Goal: Information Seeking & Learning: Learn about a topic

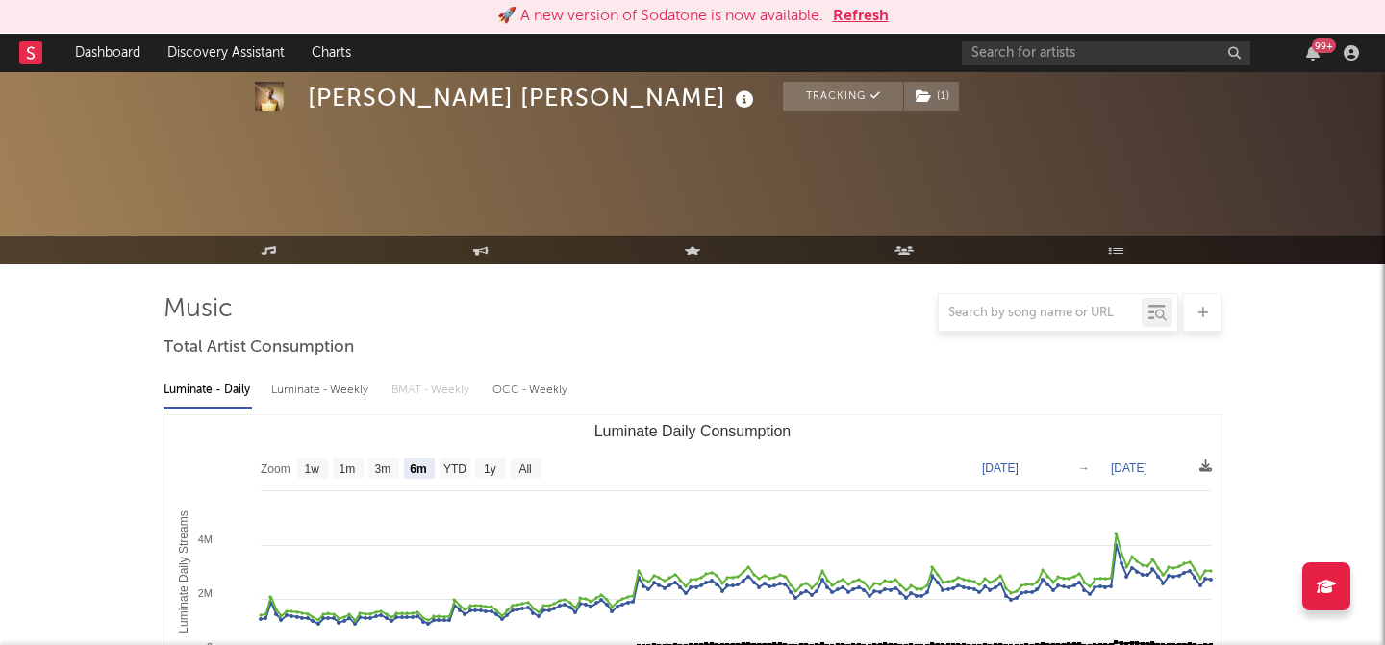
select select "6m"
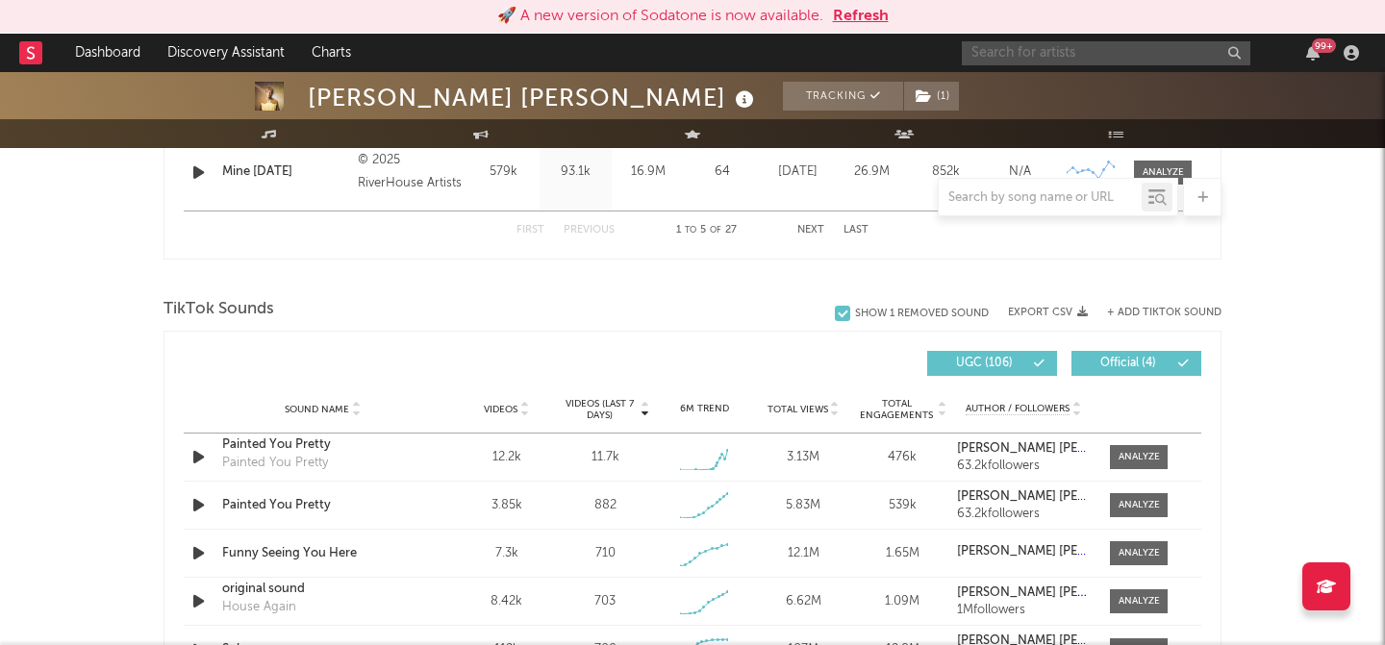
click at [1113, 60] on input "text" at bounding box center [1106, 53] width 289 height 24
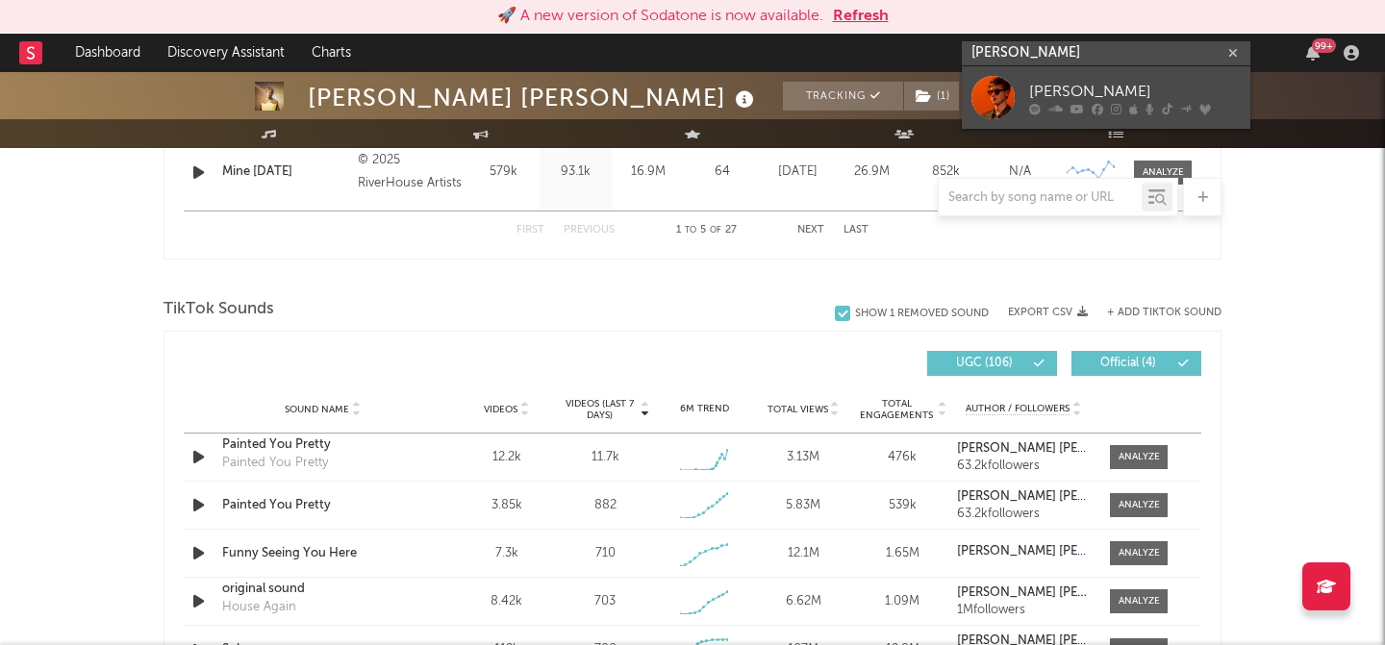
type input "william beckmann"
click at [1083, 96] on div "[PERSON_NAME]" at bounding box center [1135, 91] width 212 height 23
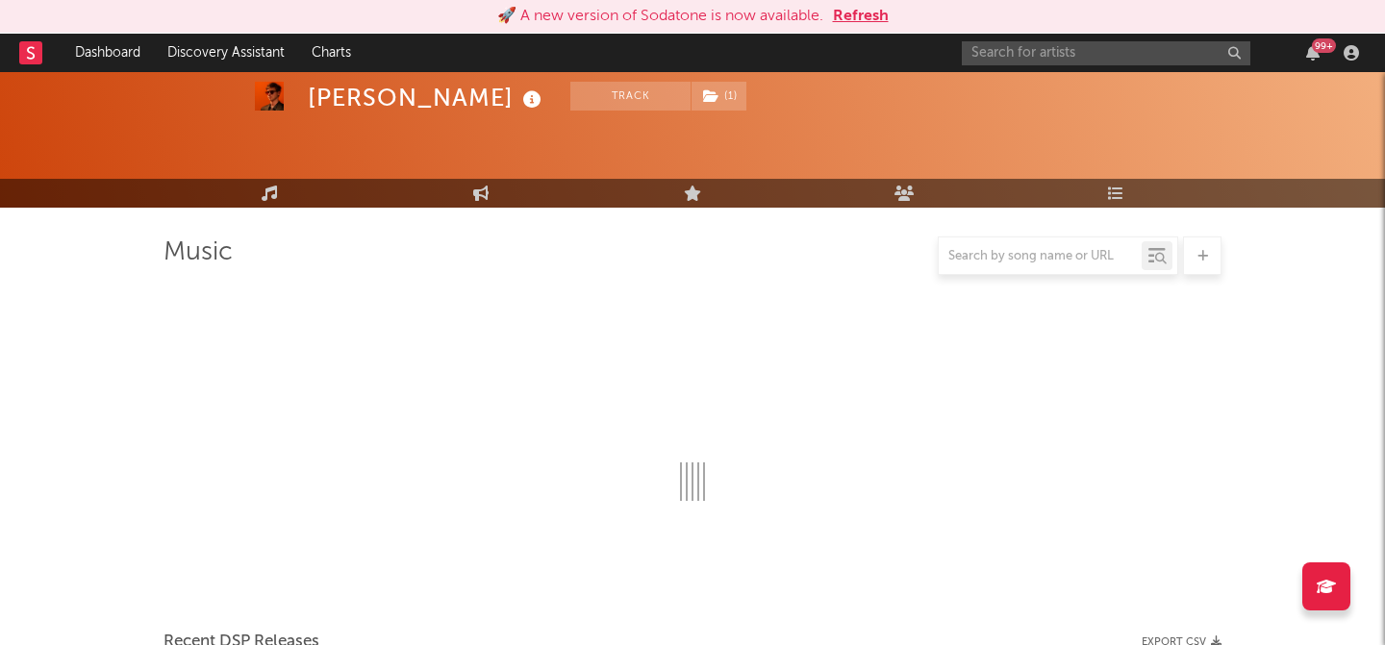
scroll to position [1169, 0]
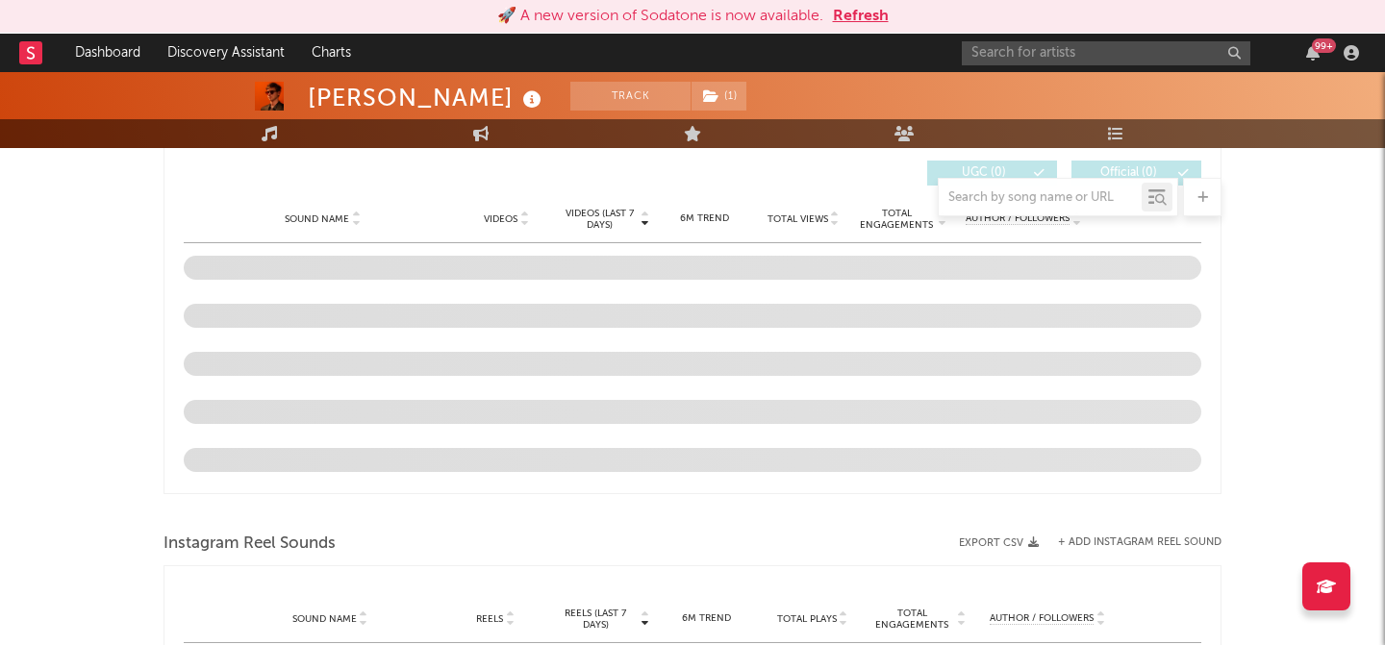
click at [857, 13] on button "Refresh" at bounding box center [861, 16] width 56 height 23
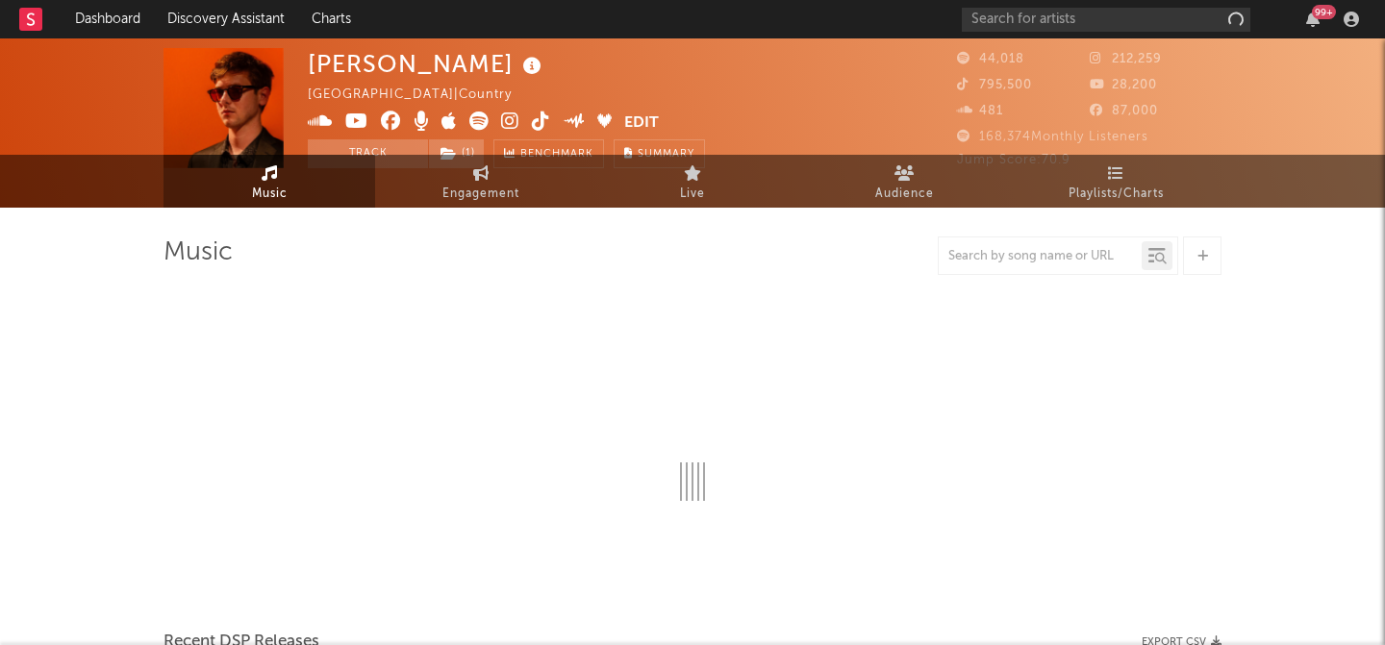
scroll to position [23, 0]
select select "6m"
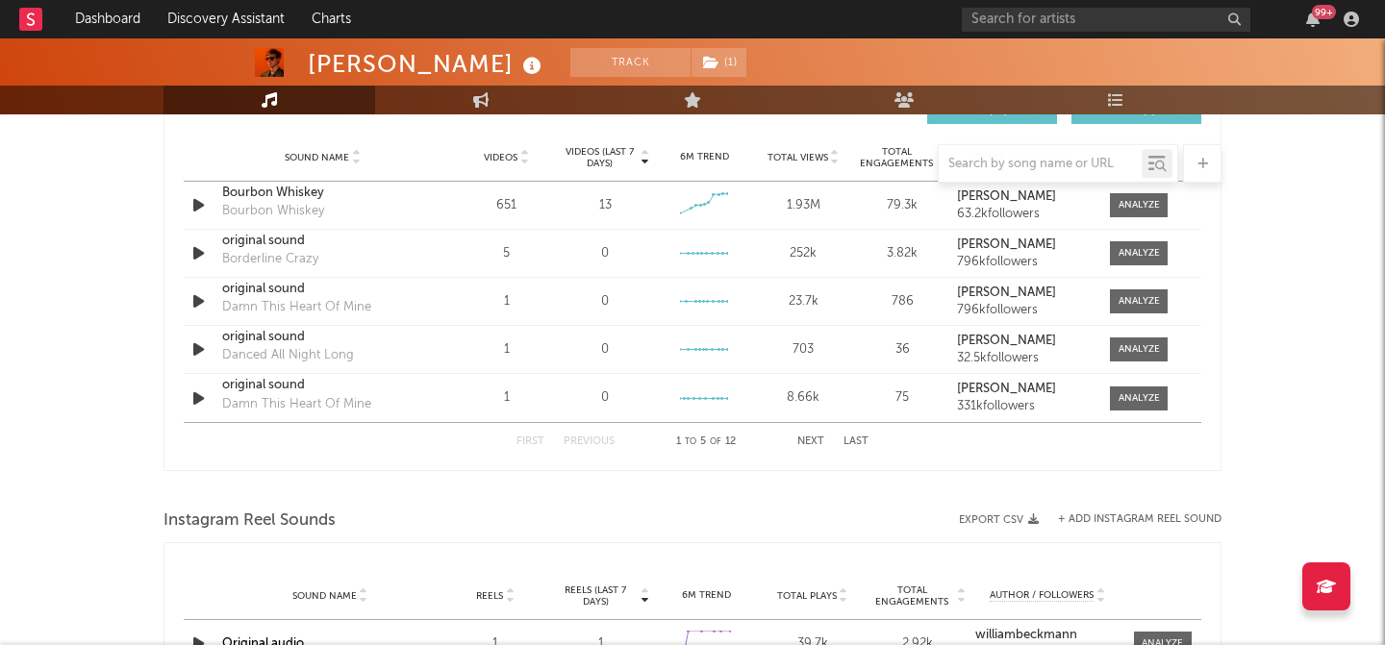
scroll to position [1381, 0]
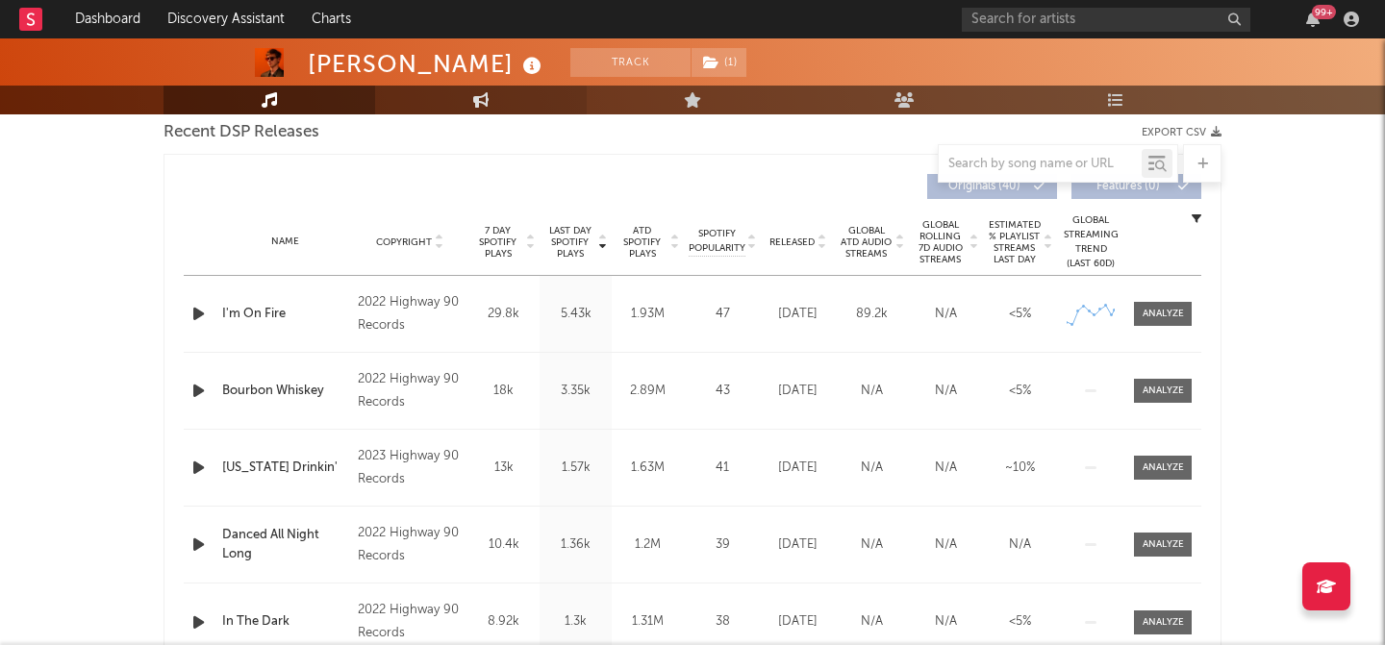
click at [486, 103] on icon at bounding box center [481, 99] width 16 height 15
select select "1w"
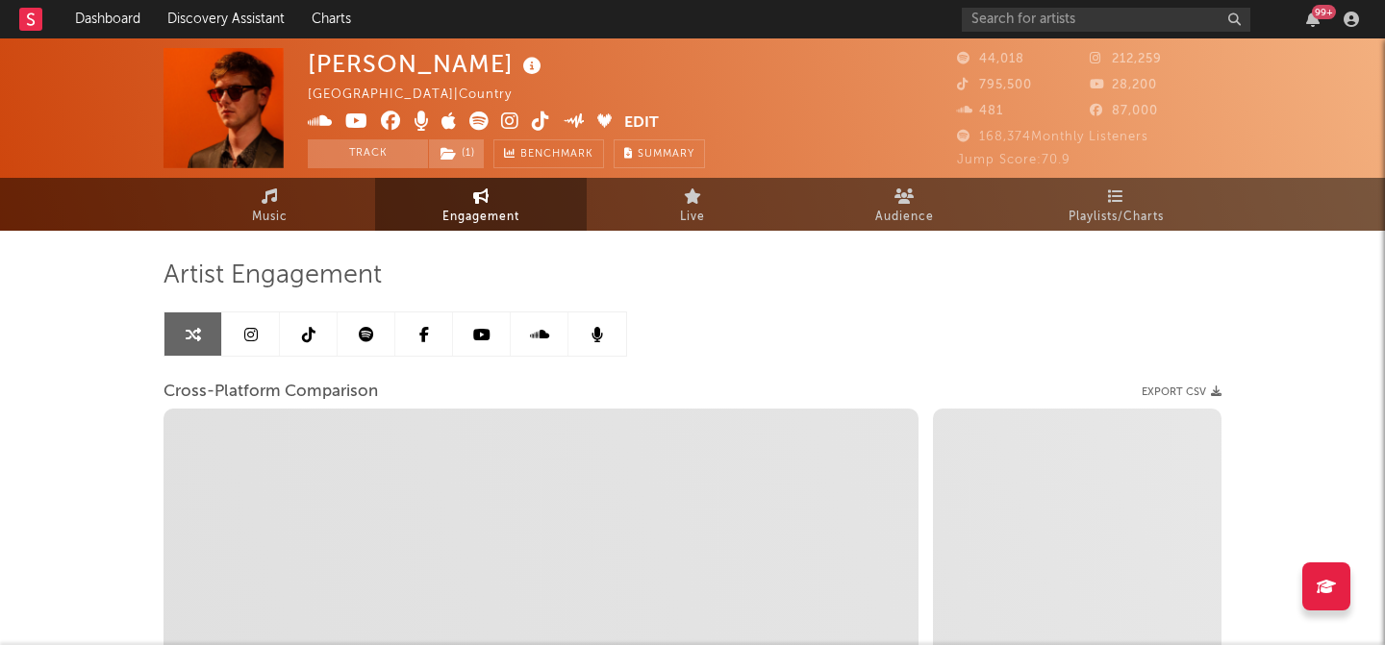
click at [173, 340] on link at bounding box center [193, 334] width 58 height 43
click at [483, 193] on icon at bounding box center [481, 196] width 16 height 15
select select "1m"
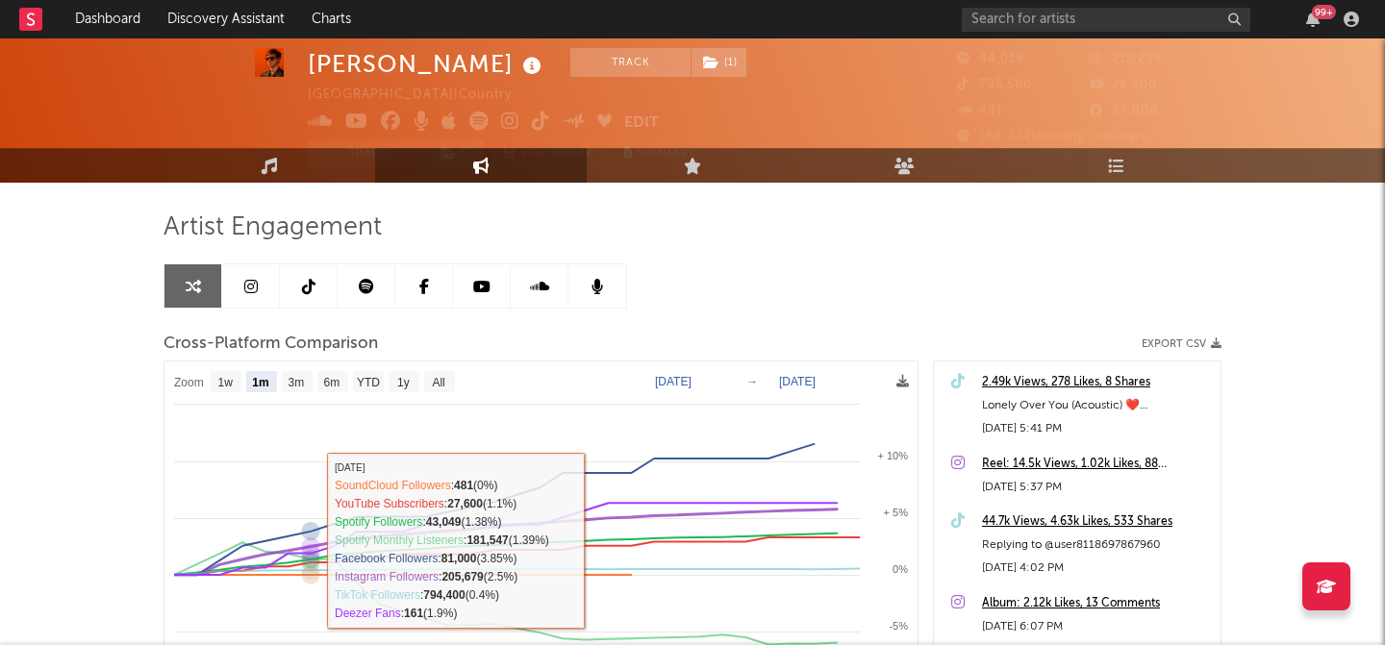
scroll to position [44, 0]
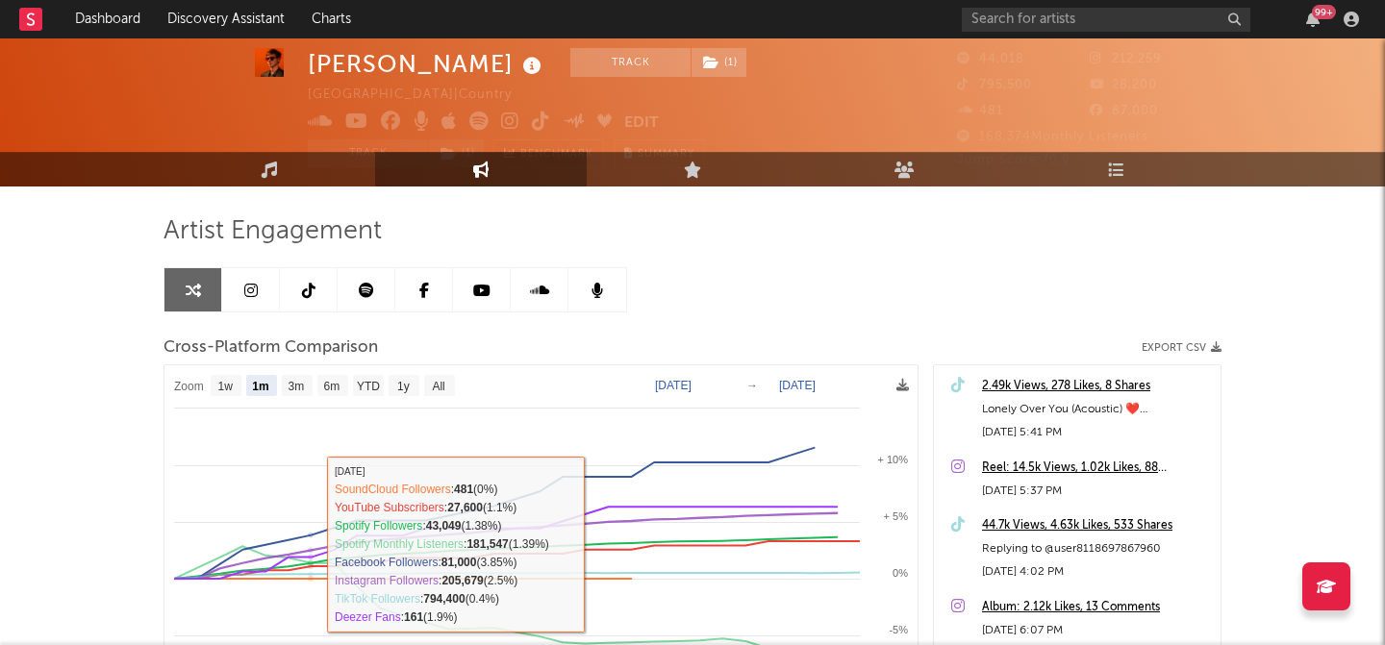
click at [246, 298] on link at bounding box center [251, 289] width 58 height 43
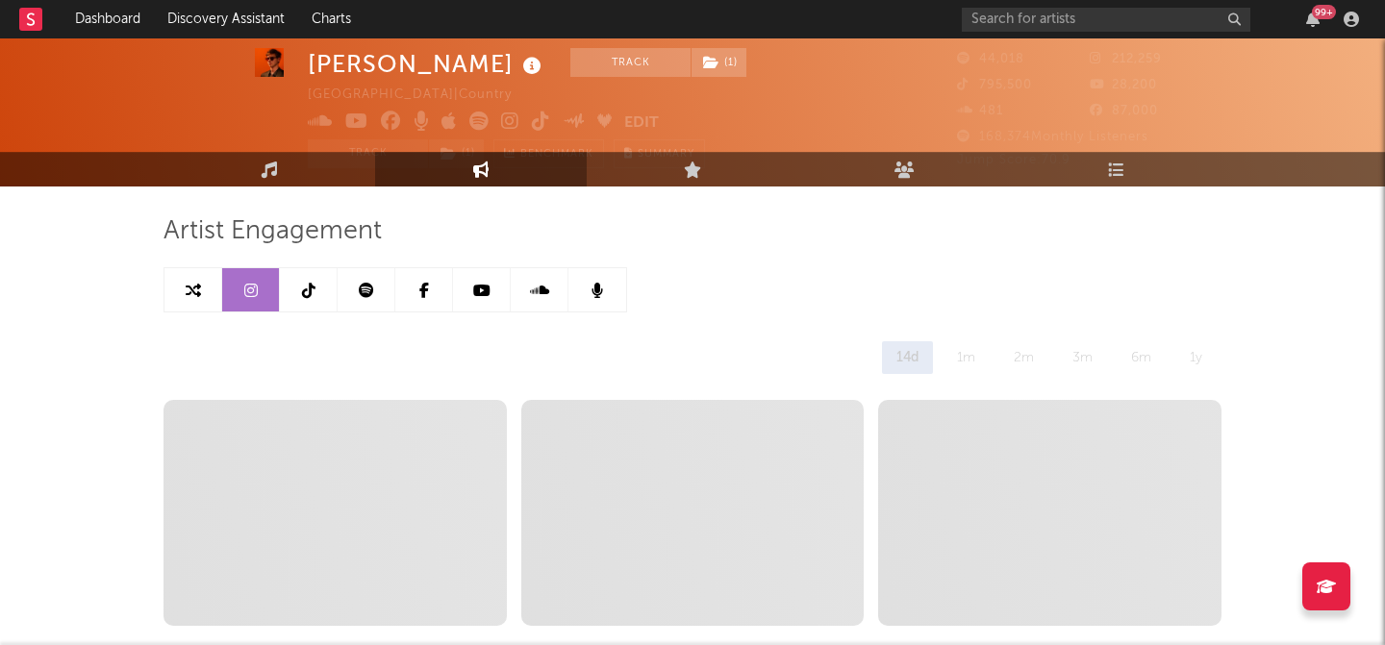
select select "6m"
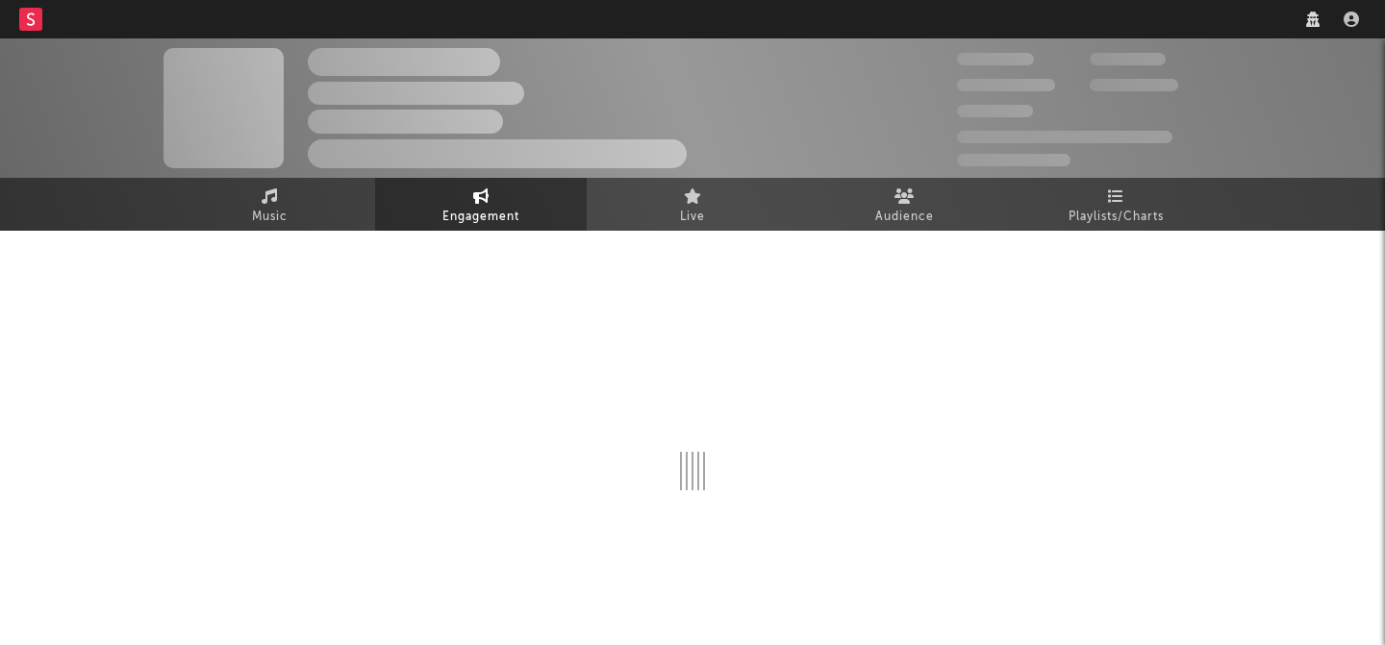
select select "6m"
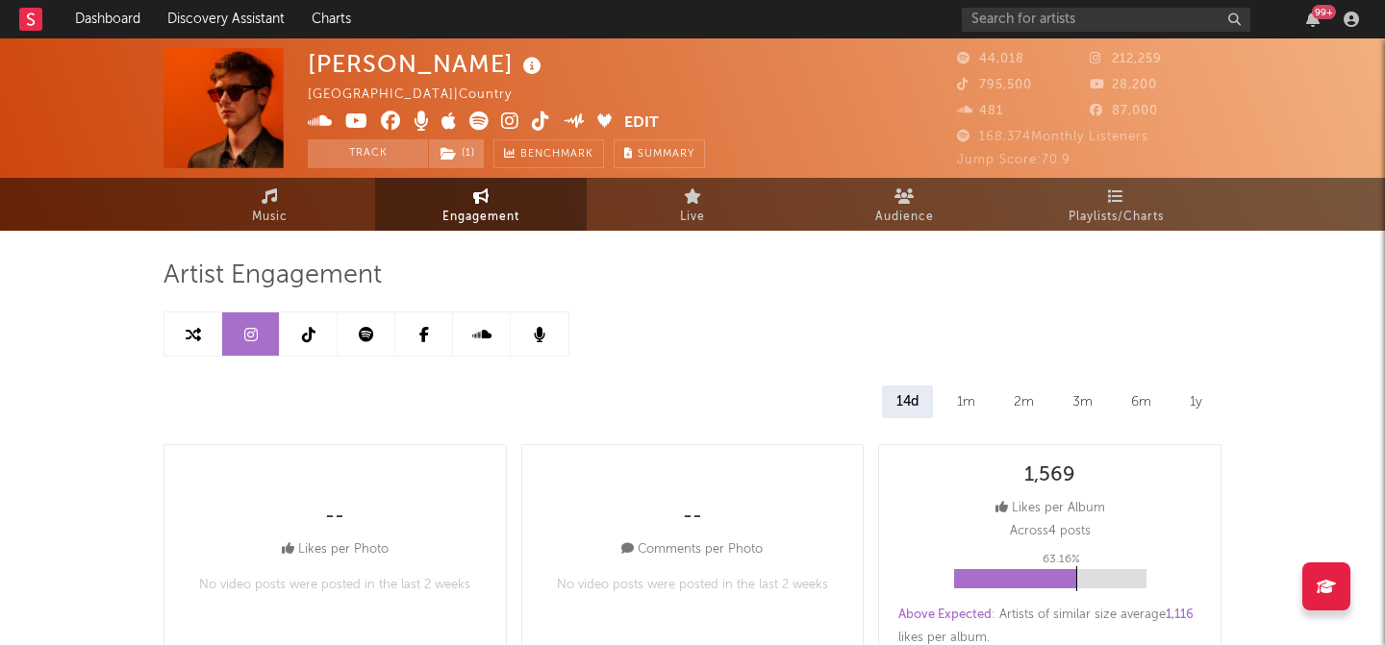
click at [1074, 396] on div "3m" at bounding box center [1082, 402] width 49 height 33
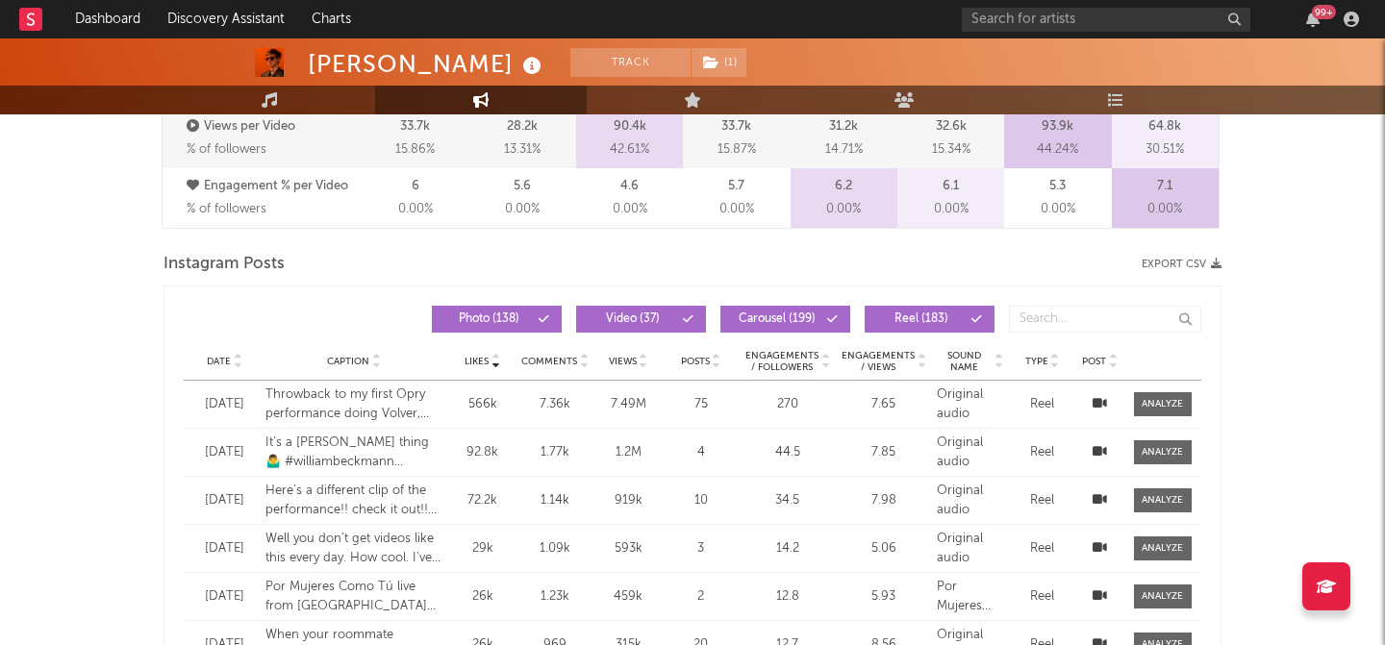
scroll to position [1467, 0]
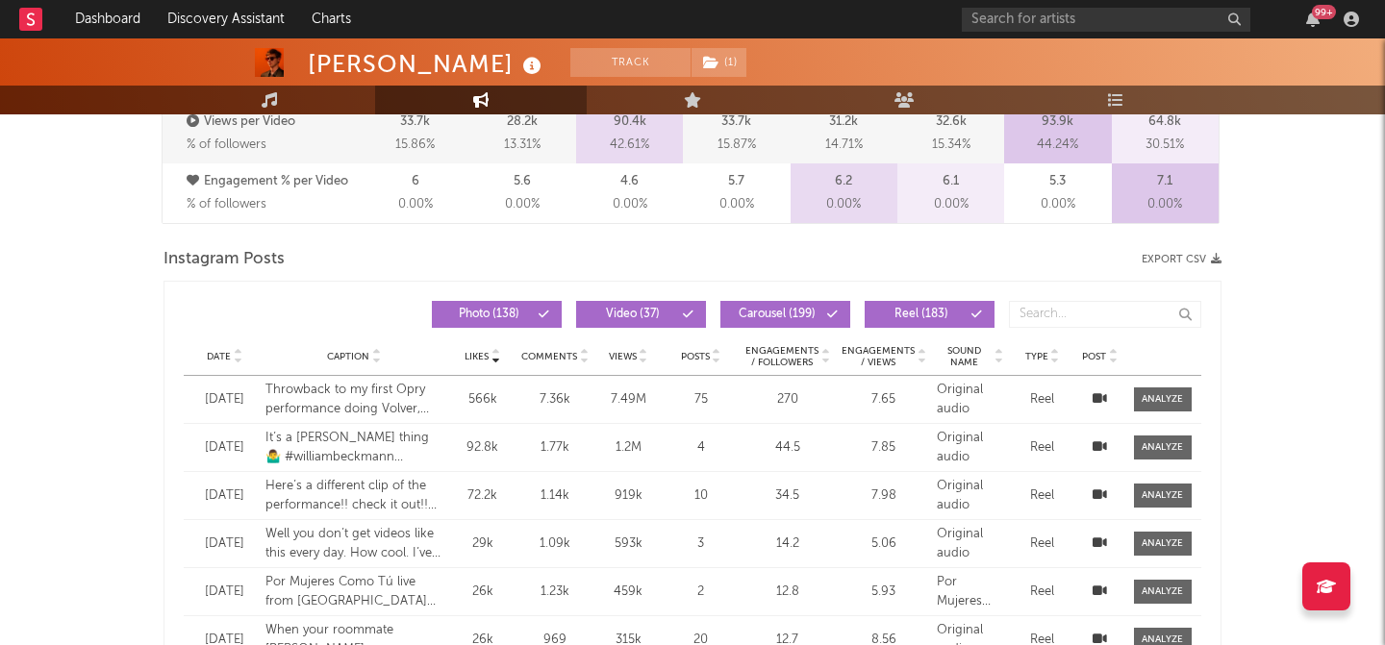
click at [231, 356] on div at bounding box center [237, 356] width 12 height 14
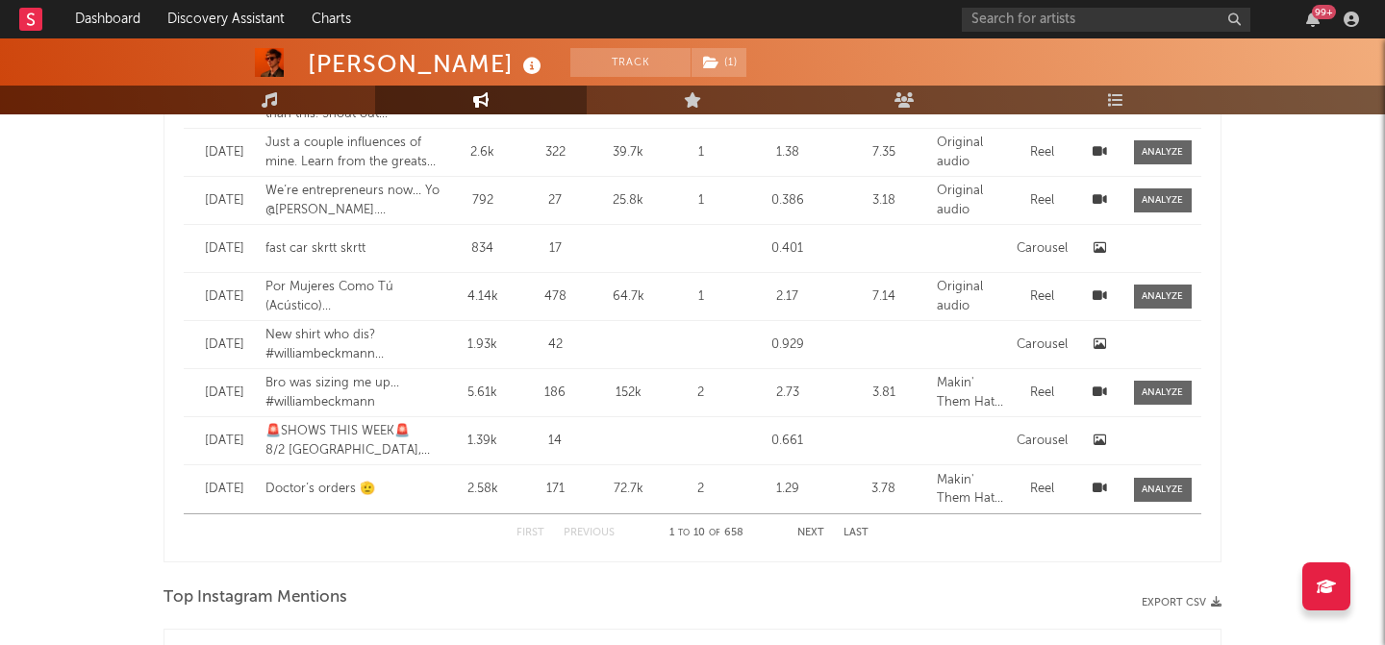
scroll to position [1812, 0]
click at [795, 536] on div "First Previous 1 to 10 of 658 Next Last" at bounding box center [692, 532] width 352 height 38
click at [796, 531] on div "First Previous 1 to 10 of 658 Next Last" at bounding box center [692, 532] width 352 height 38
click at [805, 531] on button "Next" at bounding box center [810, 531] width 27 height 11
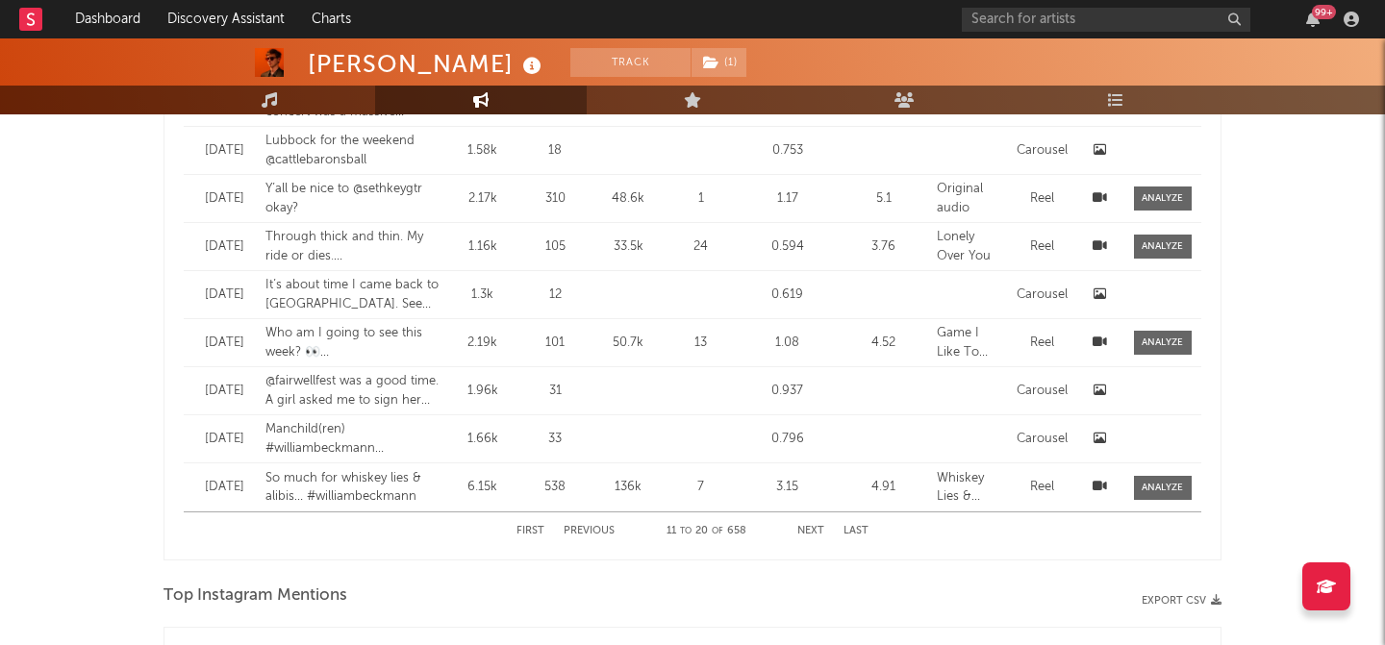
click at [805, 531] on button "Next" at bounding box center [810, 531] width 27 height 11
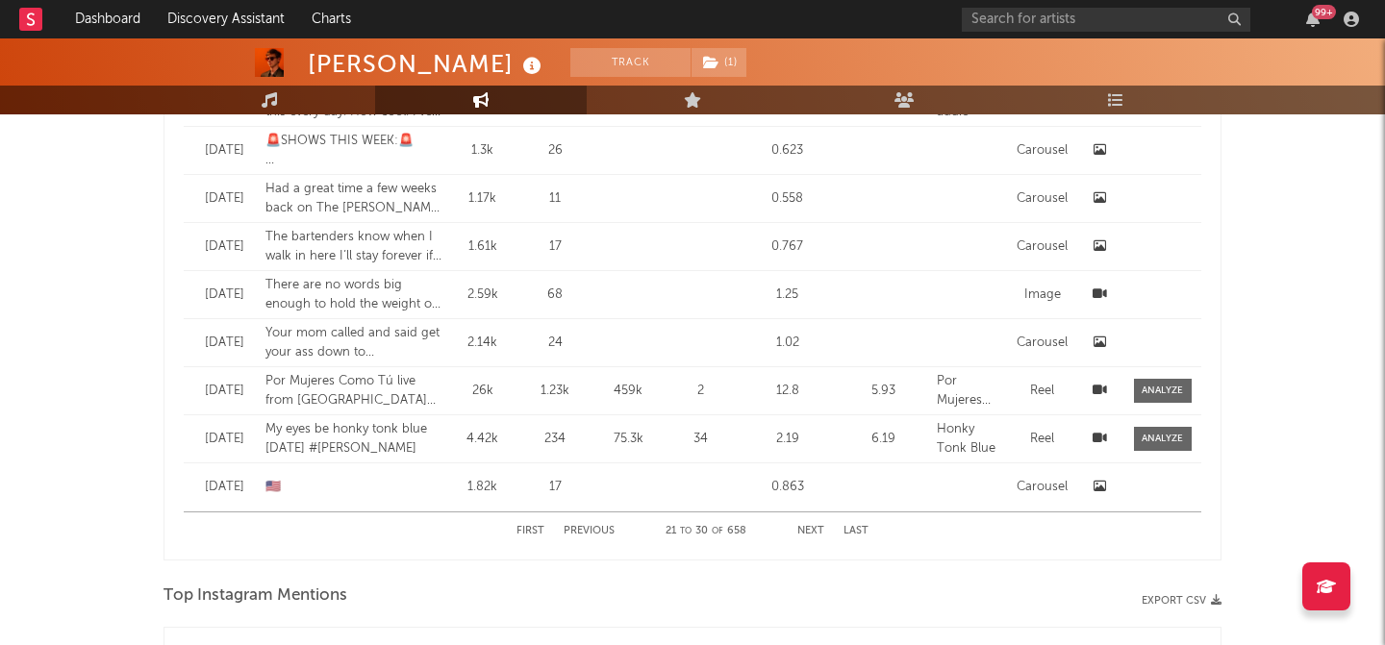
click at [805, 532] on button "Next" at bounding box center [810, 531] width 27 height 11
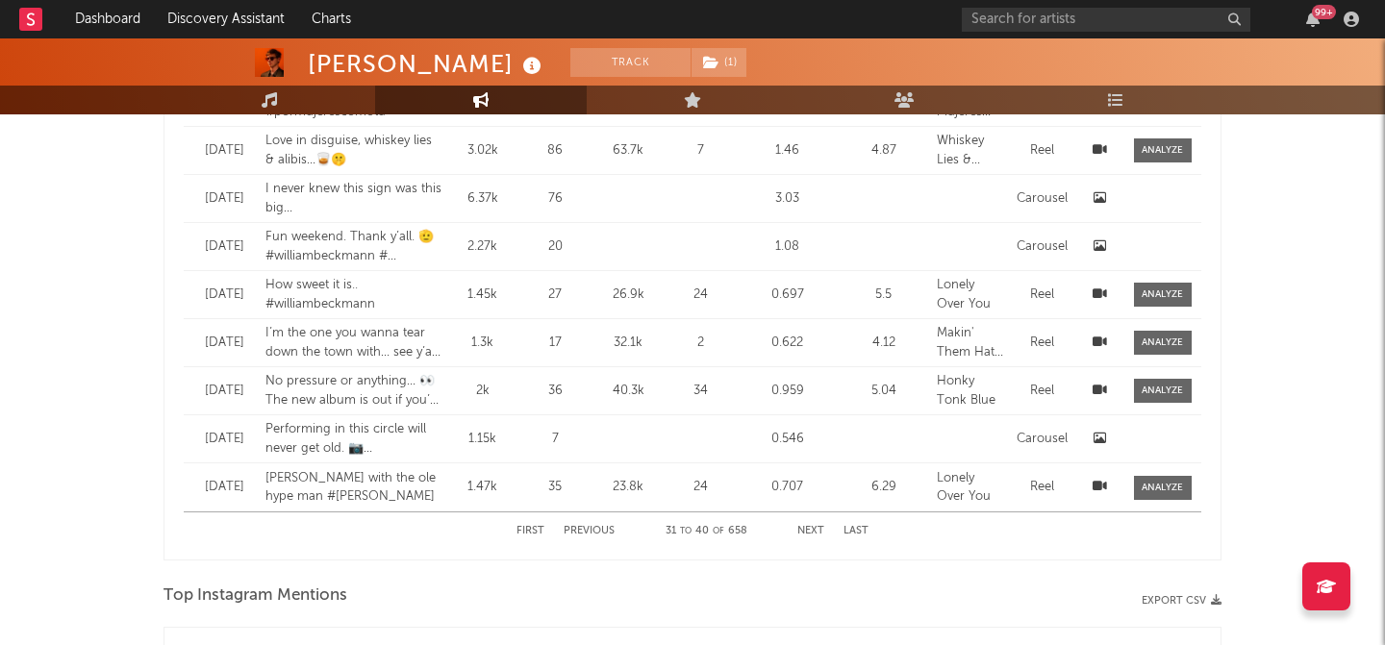
click at [805, 532] on button "Next" at bounding box center [810, 531] width 27 height 11
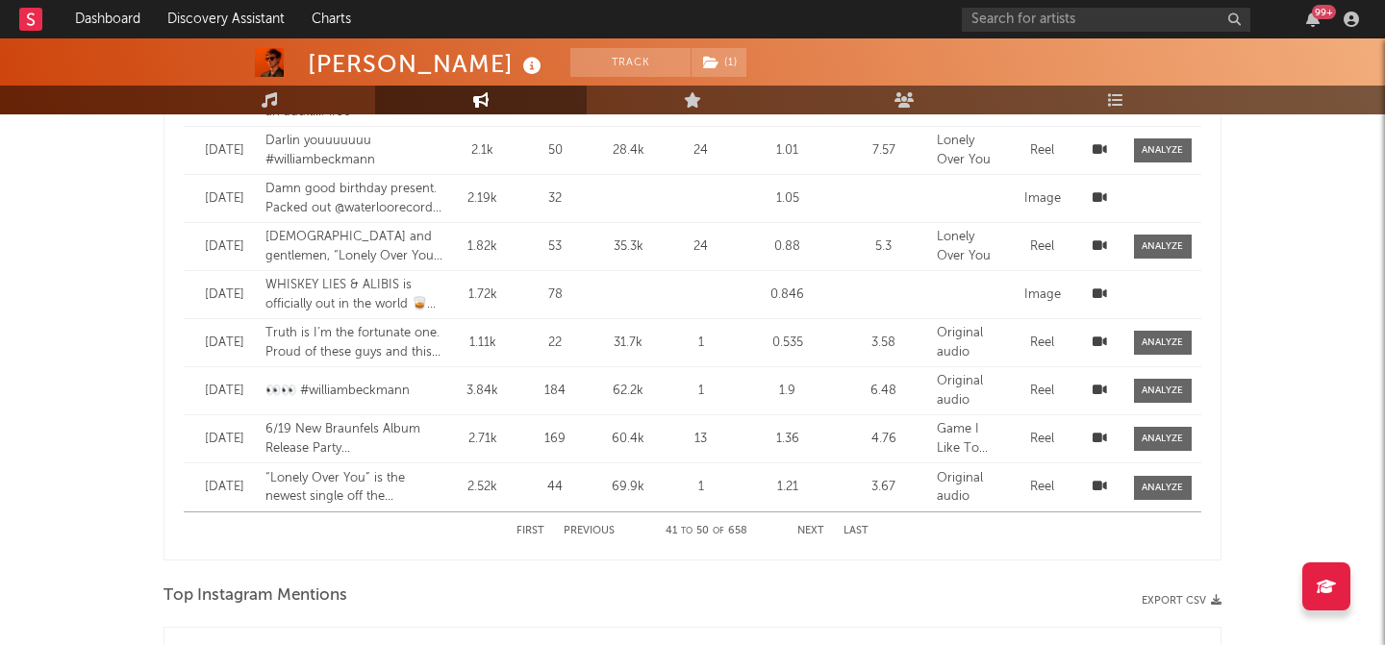
click at [579, 532] on button "Previous" at bounding box center [589, 531] width 51 height 11
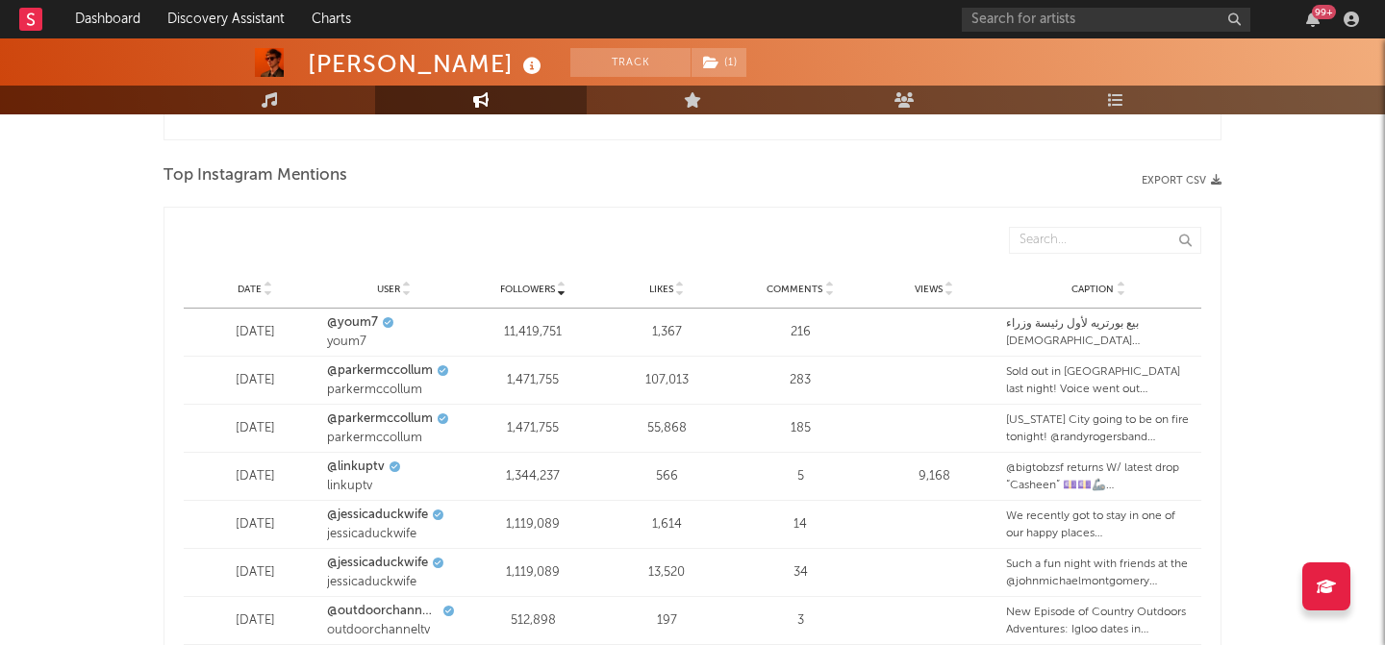
scroll to position [2240, 0]
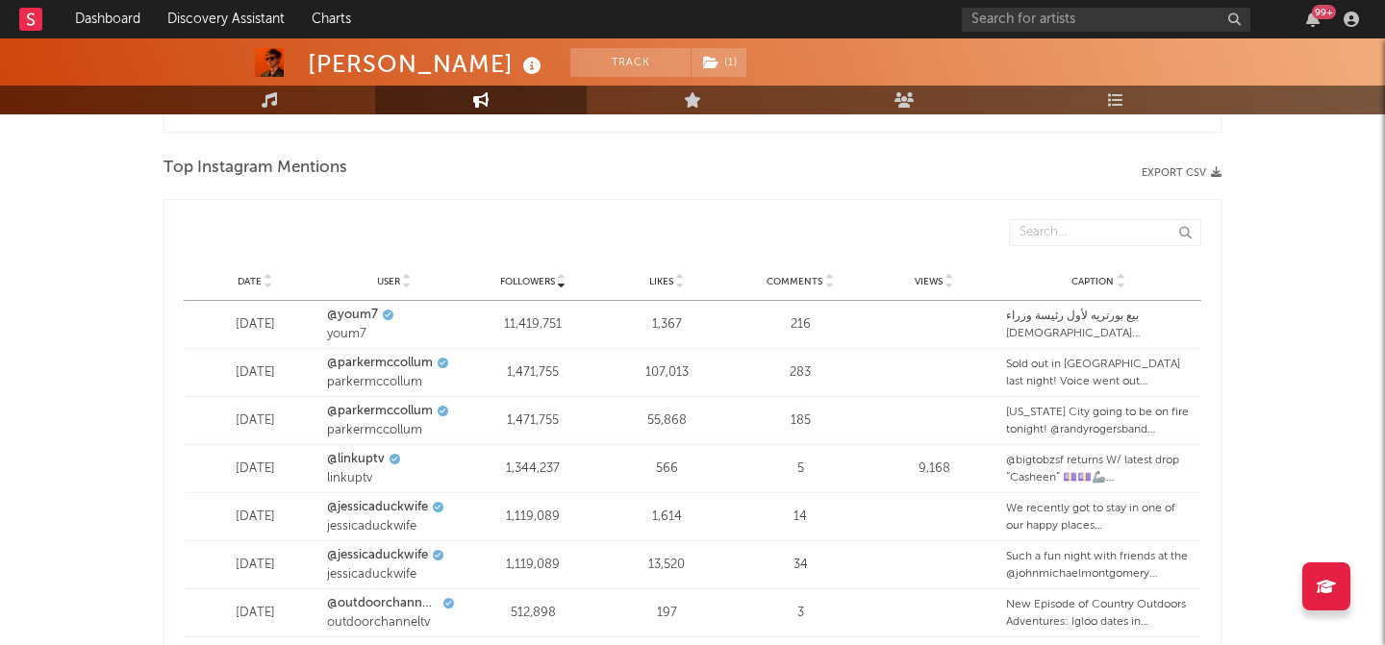
click at [258, 290] on div "Date User Followers Likes Comments Views Caption" at bounding box center [693, 282] width 1018 height 38
click at [258, 287] on span "Date" at bounding box center [250, 282] width 24 height 12
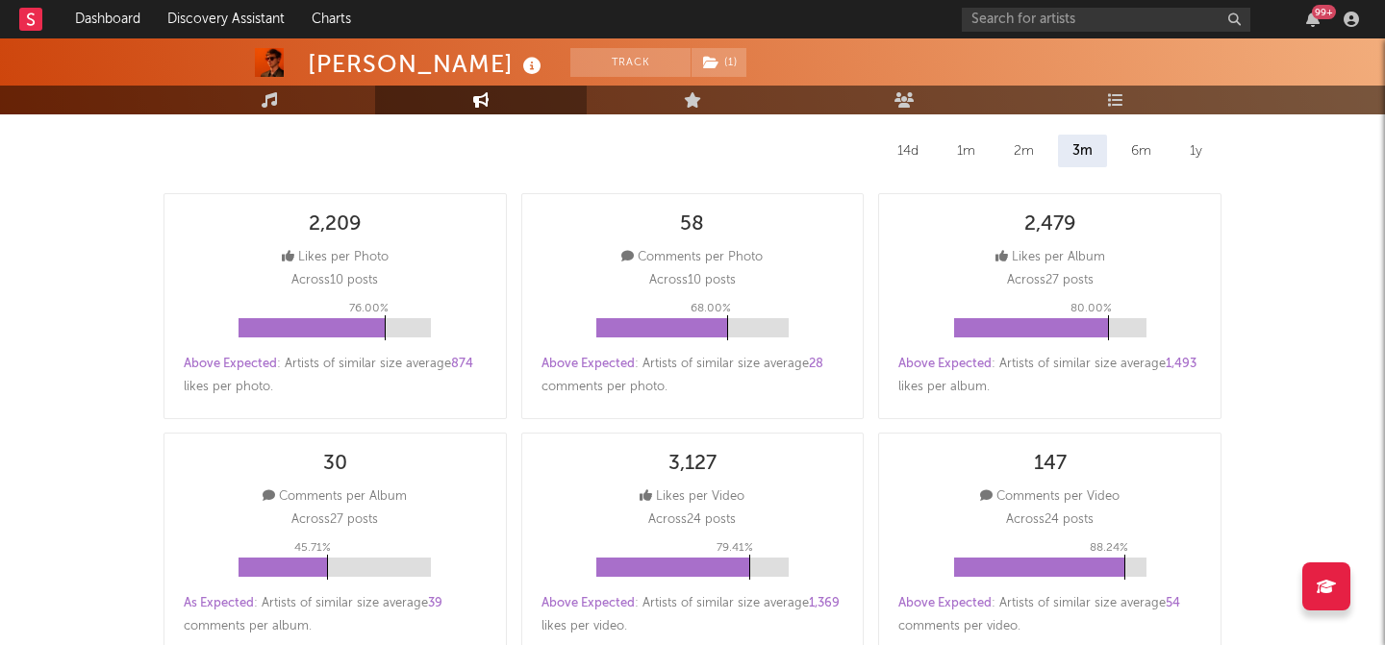
scroll to position [0, 0]
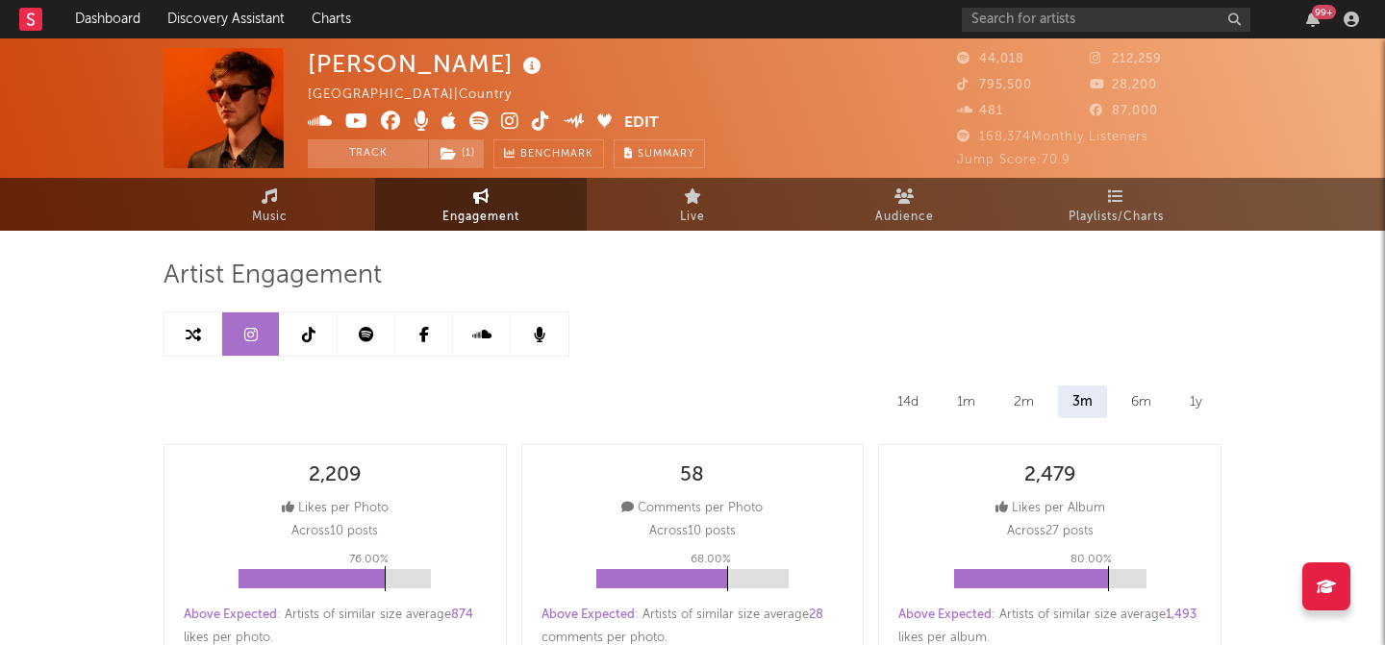
click at [314, 333] on icon at bounding box center [308, 334] width 13 height 15
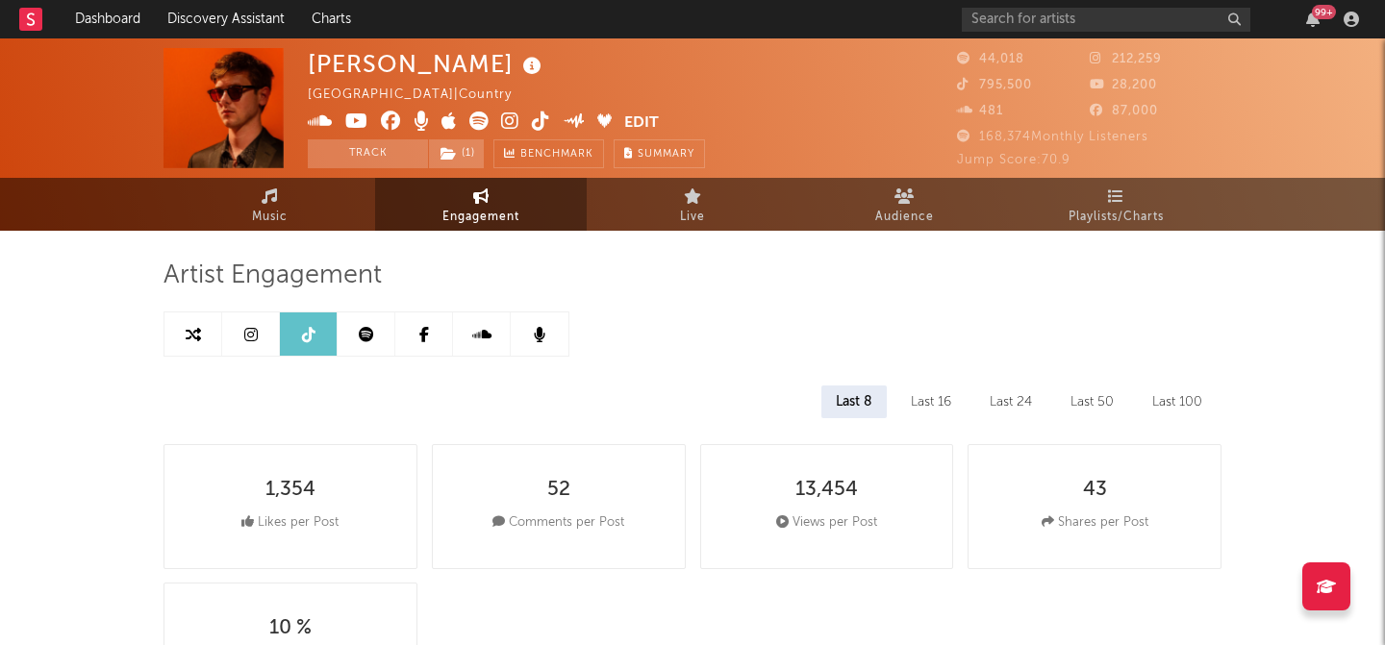
select select "6m"
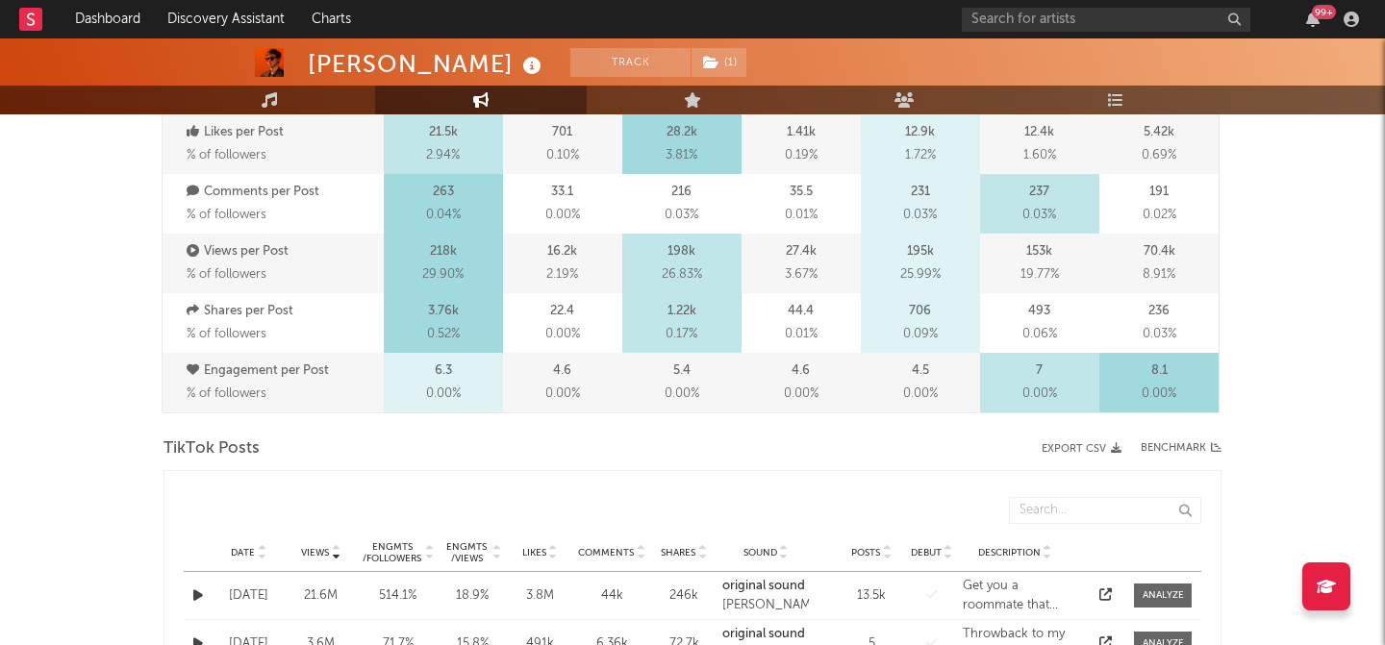
scroll to position [785, 0]
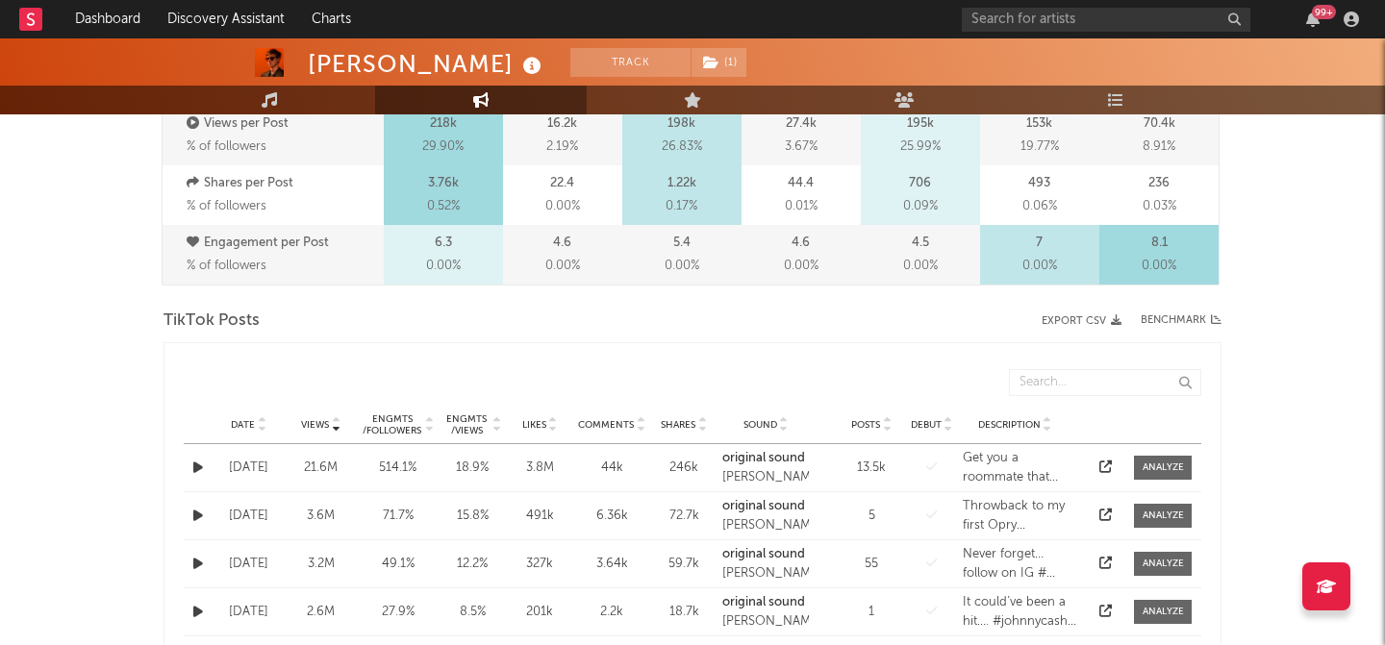
click at [257, 422] on icon at bounding box center [262, 421] width 10 height 8
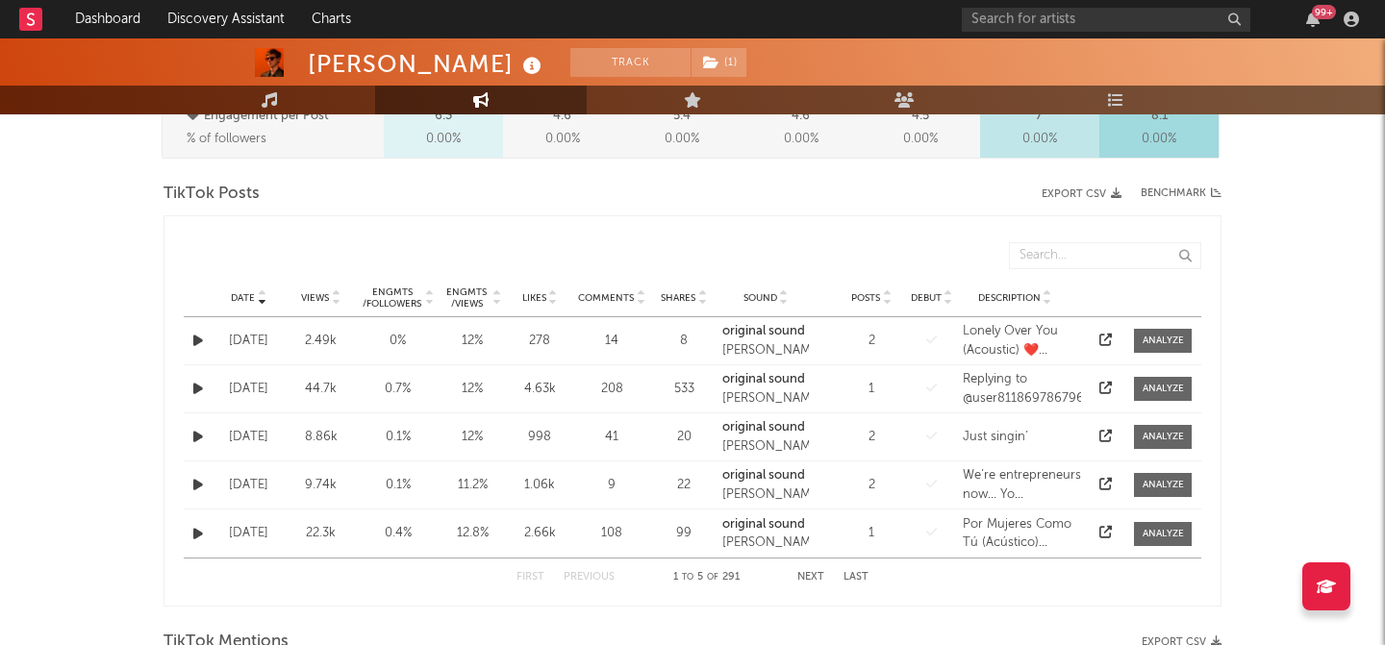
scroll to position [913, 0]
click at [810, 576] on button "Next" at bounding box center [810, 576] width 27 height 11
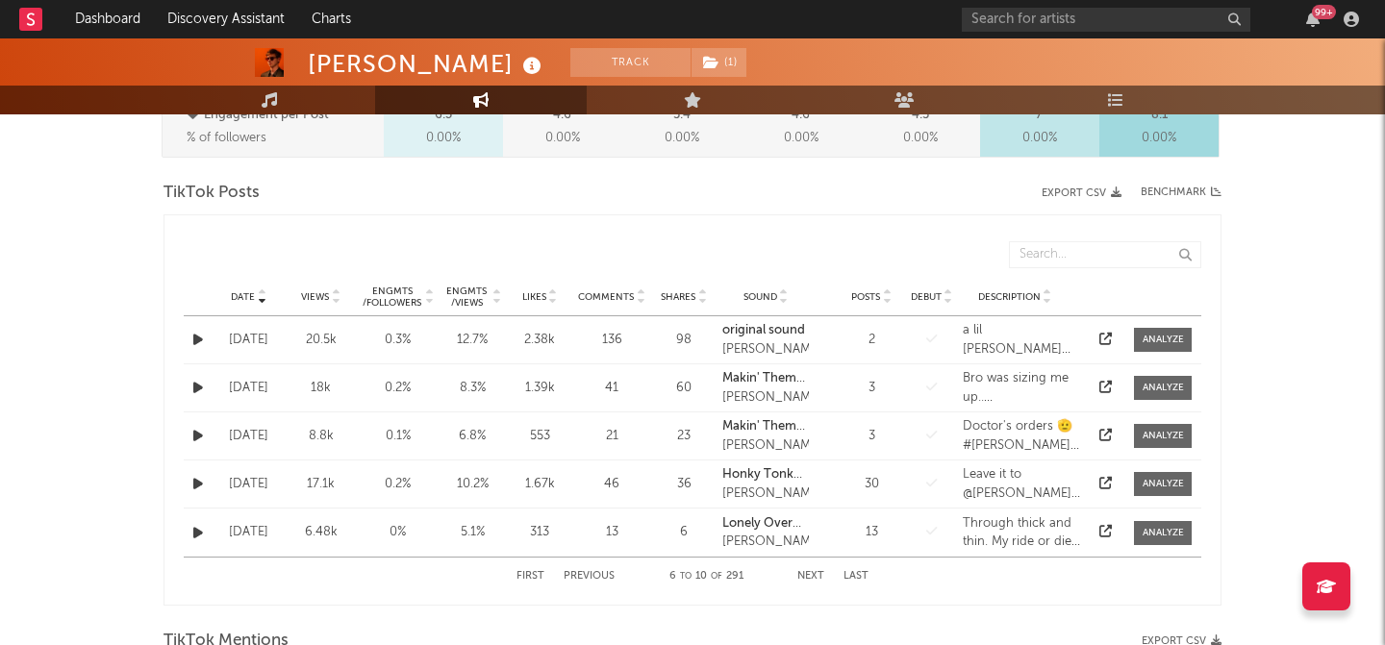
click at [813, 576] on button "Next" at bounding box center [810, 576] width 27 height 11
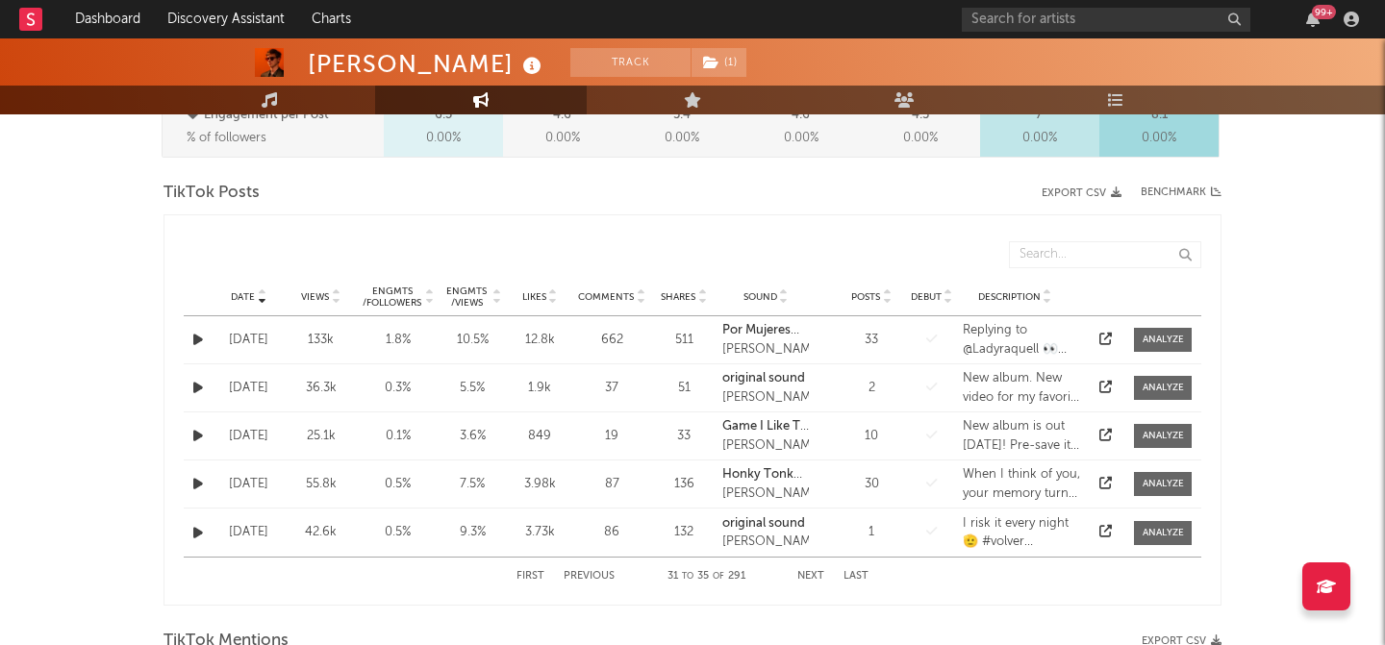
click at [594, 577] on button "Previous" at bounding box center [589, 576] width 51 height 11
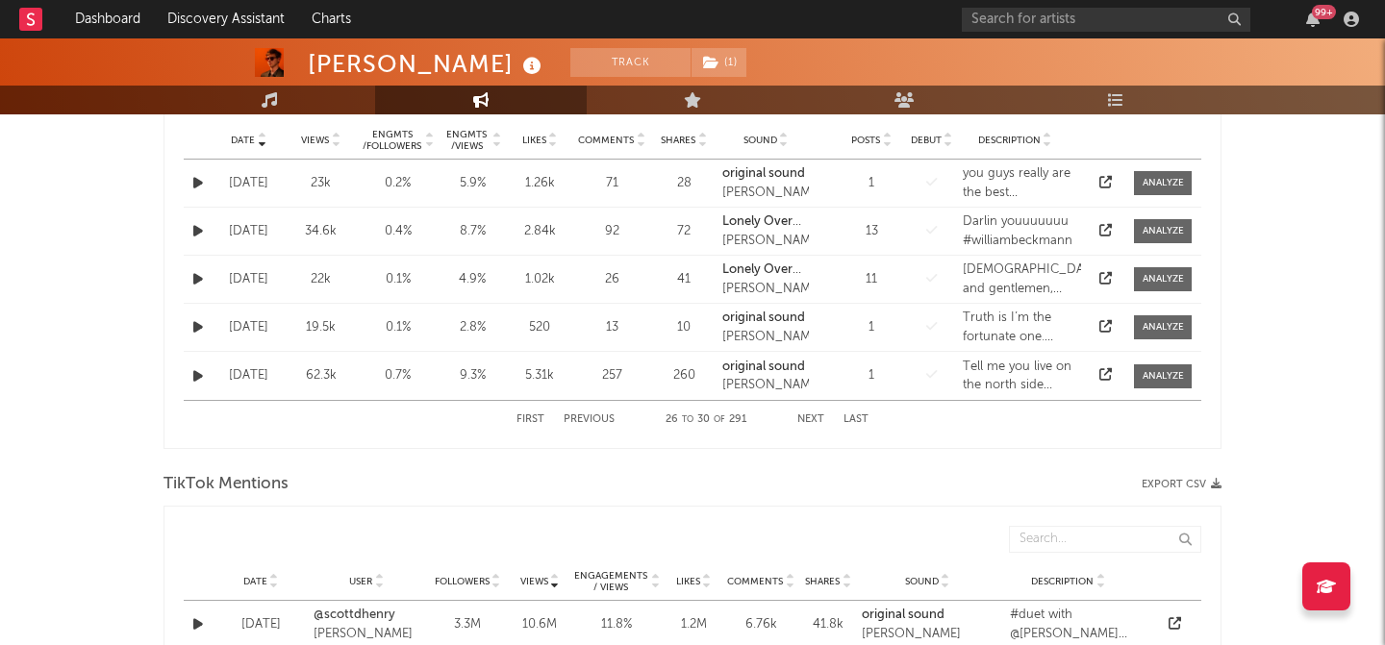
scroll to position [1065, 0]
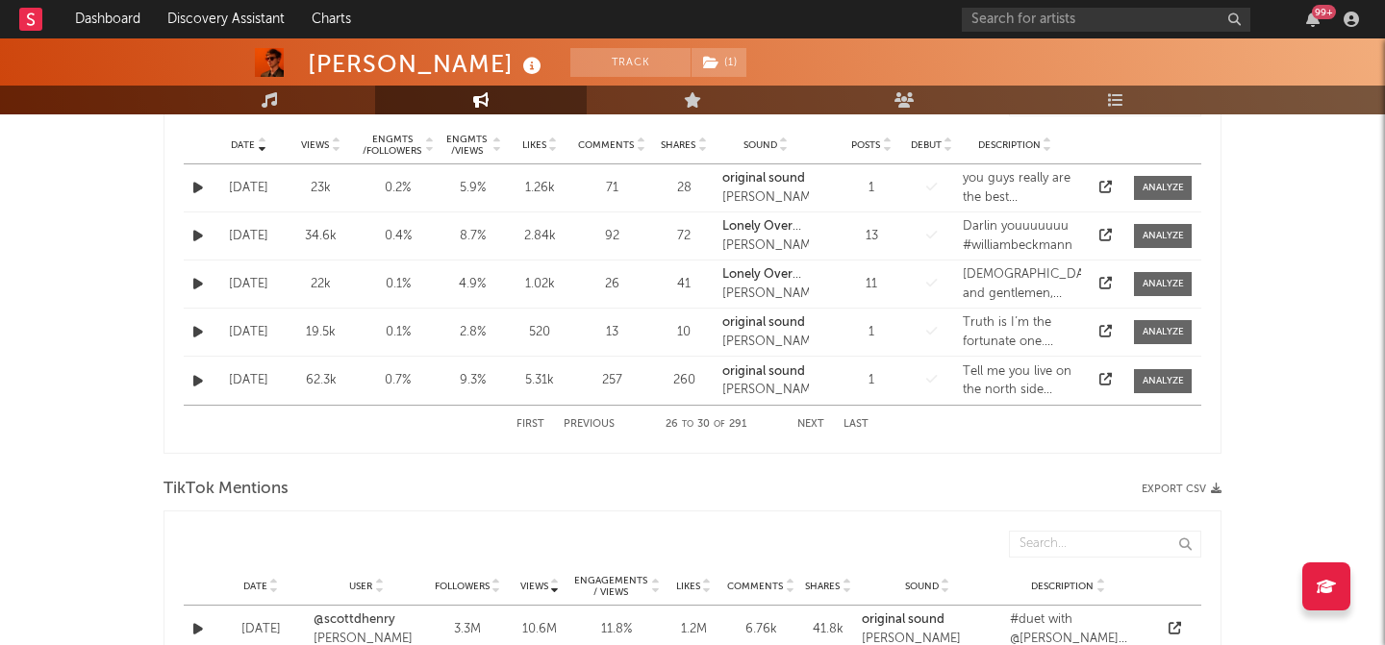
click at [822, 420] on button "Next" at bounding box center [810, 424] width 27 height 11
click at [603, 429] on button "Previous" at bounding box center [589, 424] width 51 height 11
click at [815, 427] on button "Next" at bounding box center [810, 424] width 27 height 11
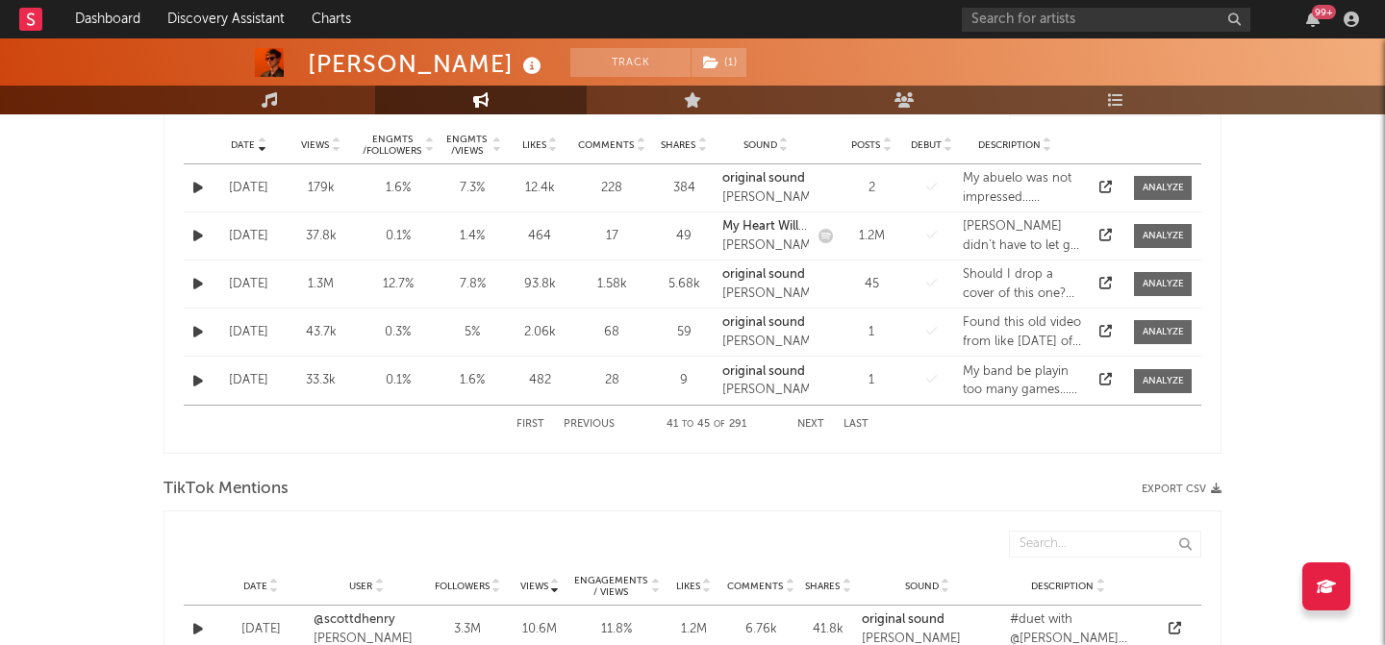
click at [572, 429] on button "Previous" at bounding box center [589, 424] width 51 height 11
drag, startPoint x: 597, startPoint y: 422, endPoint x: 565, endPoint y: 592, distance: 172.4
click at [565, 592] on div "Artist Engagement Last 8 Last 16 Last 24 Last 50 Last 100 1,354 Likes per Post …" at bounding box center [693, 491] width 1058 height 2593
click at [814, 423] on button "Next" at bounding box center [810, 424] width 27 height 11
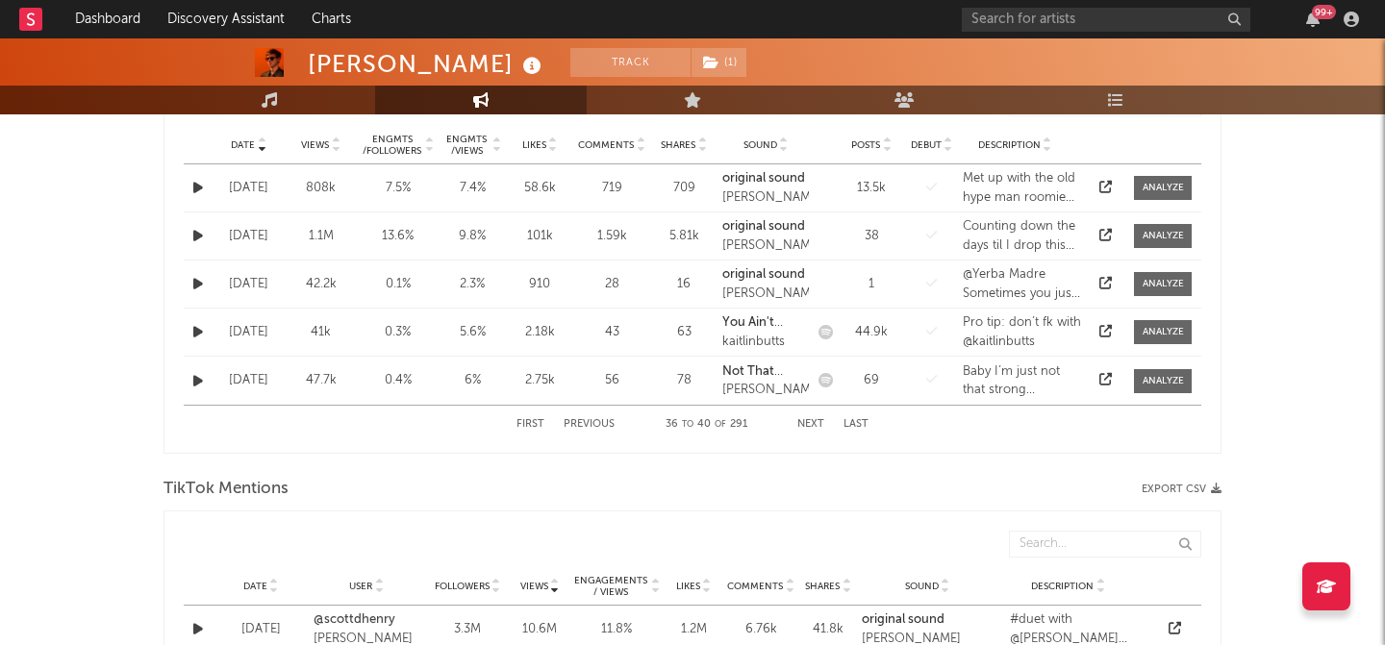
click at [583, 420] on button "Previous" at bounding box center [589, 424] width 51 height 11
